Goal: Navigation & Orientation: Find specific page/section

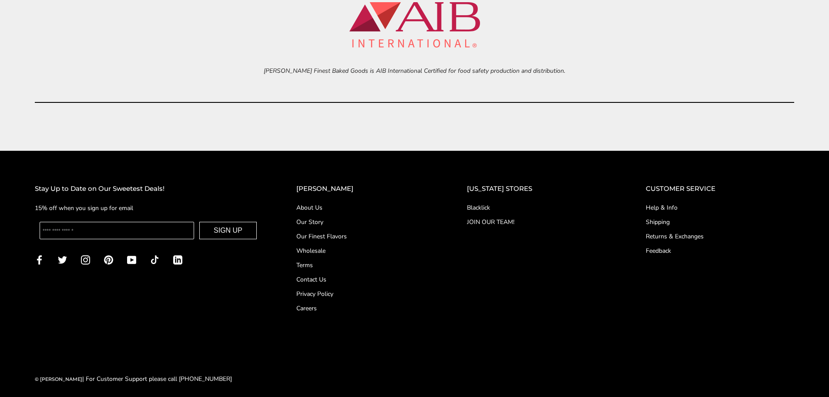
scroll to position [4042, 0]
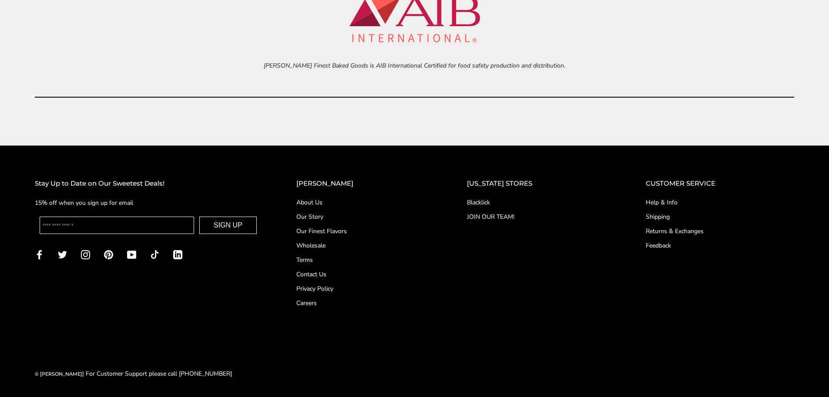
click at [508, 217] on link "JOIN OUR TEAM!" at bounding box center [539, 216] width 144 height 9
